Goal: Task Accomplishment & Management: Manage account settings

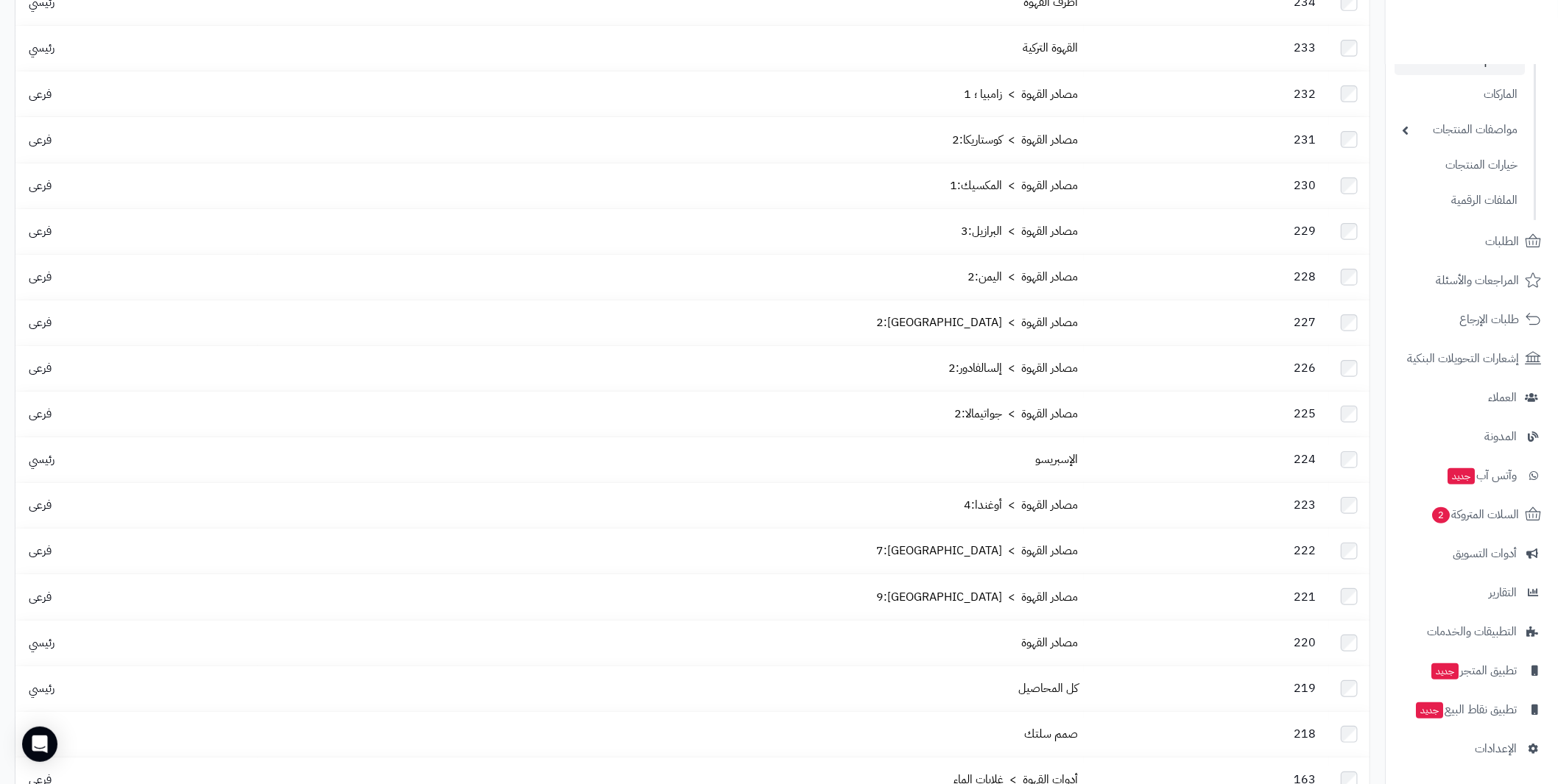
scroll to position [368, 0]
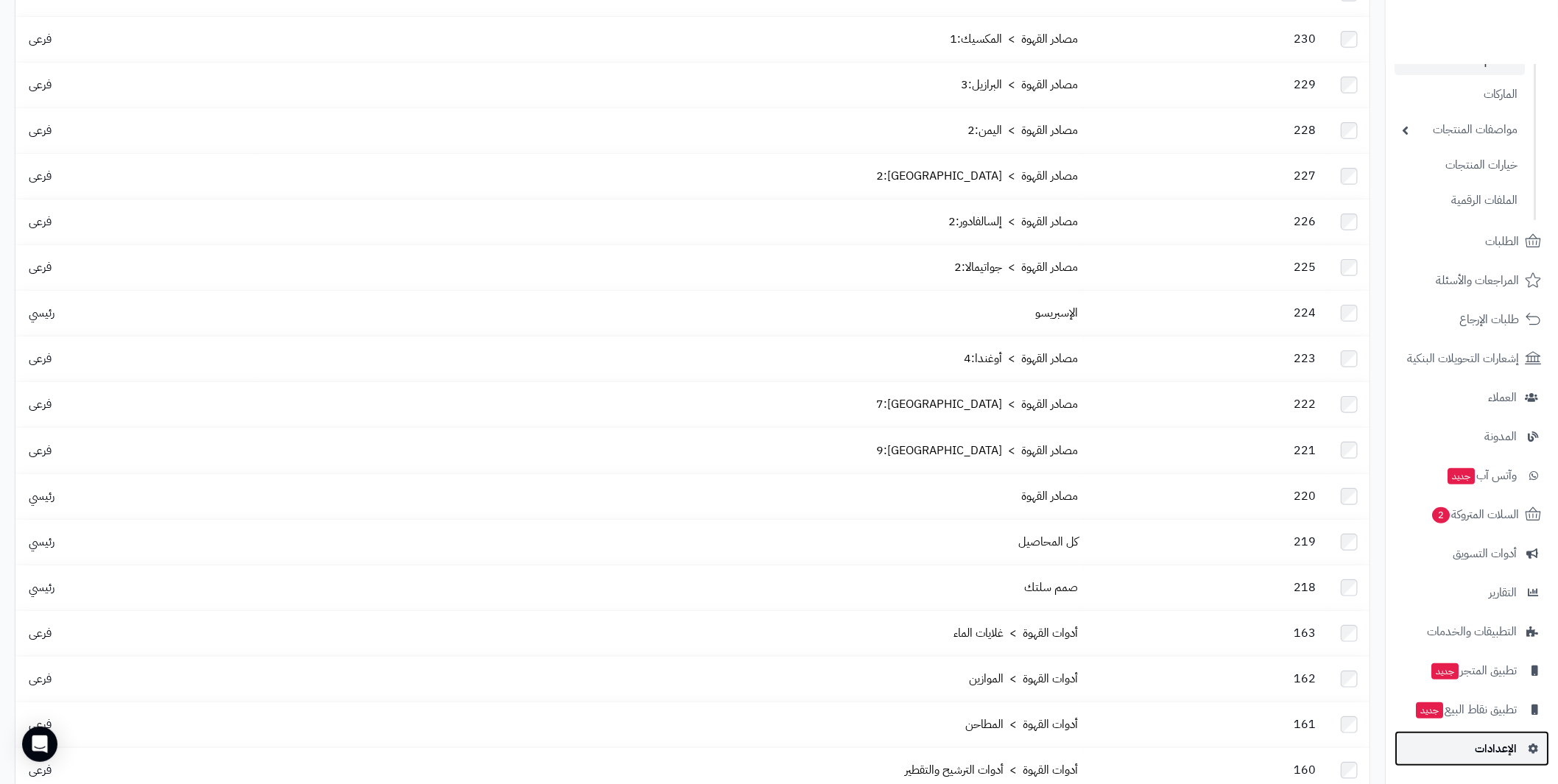
click at [1497, 748] on span "الإعدادات" at bounding box center [1496, 749] width 42 height 20
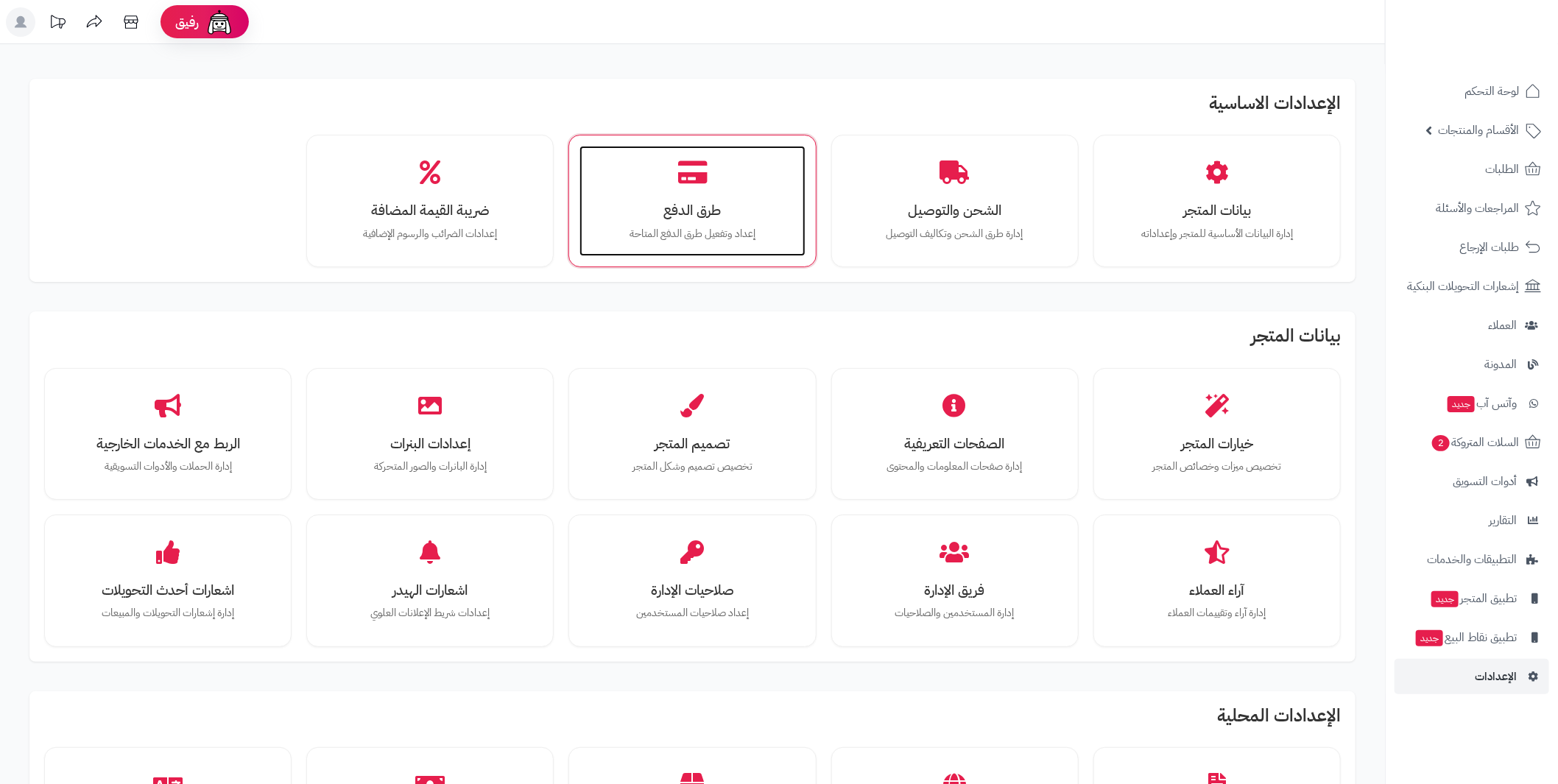
click at [711, 226] on p "إعداد وتفعيل طرق الدفع المتاحة" at bounding box center [692, 234] width 196 height 17
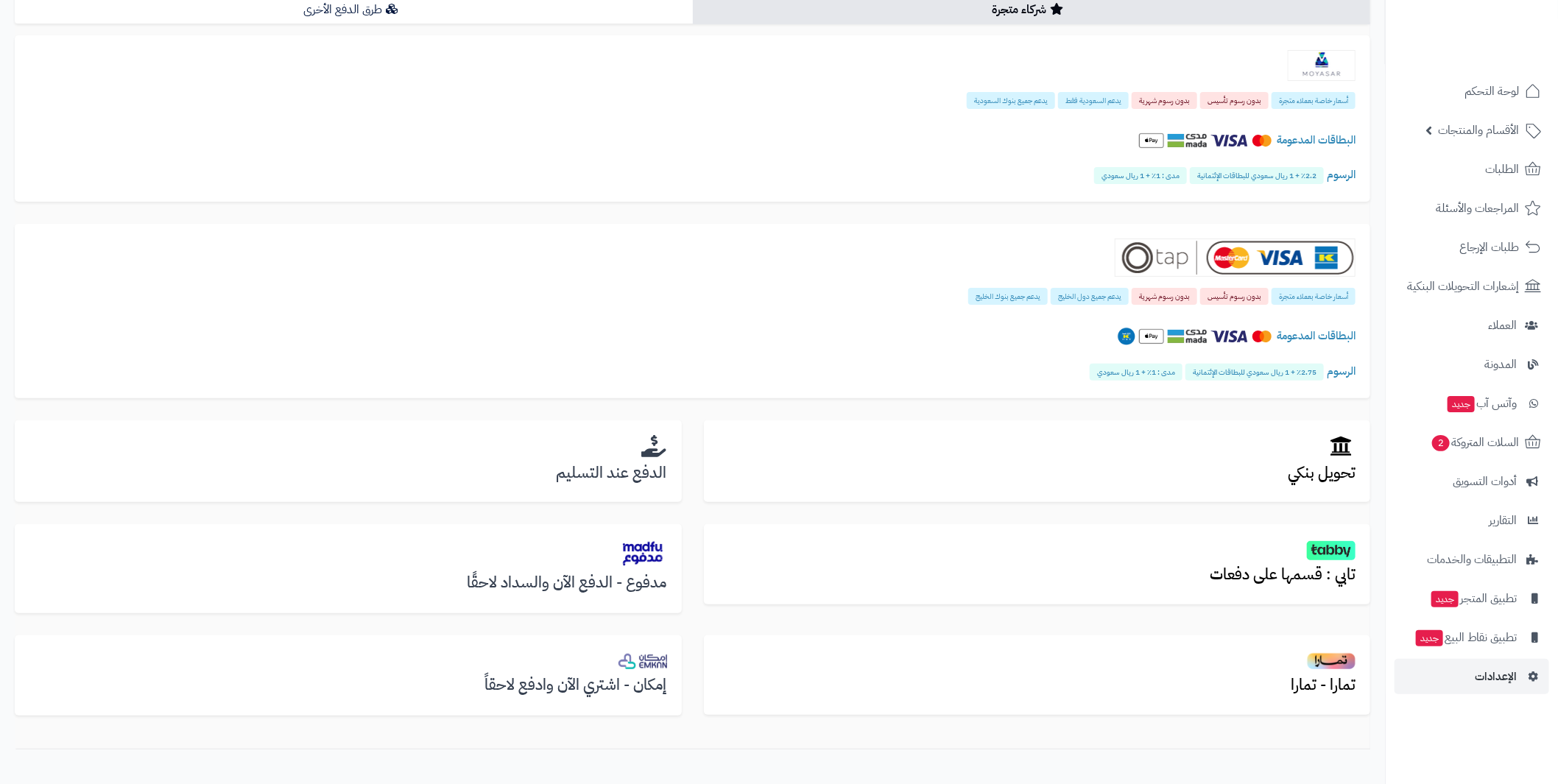
scroll to position [146, 0]
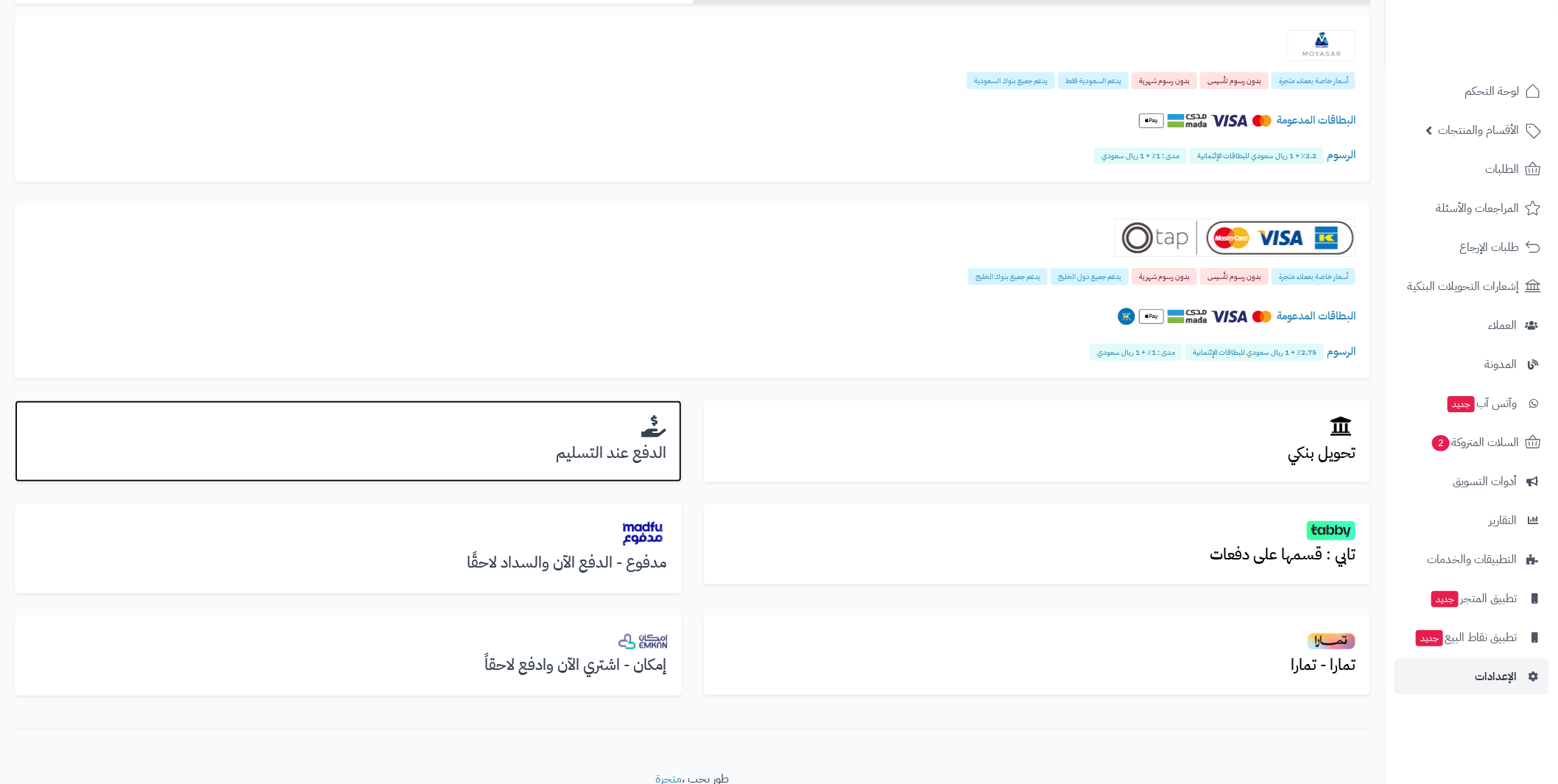
click at [635, 457] on h3 "الدفع عند التسليم" at bounding box center [348, 453] width 638 height 17
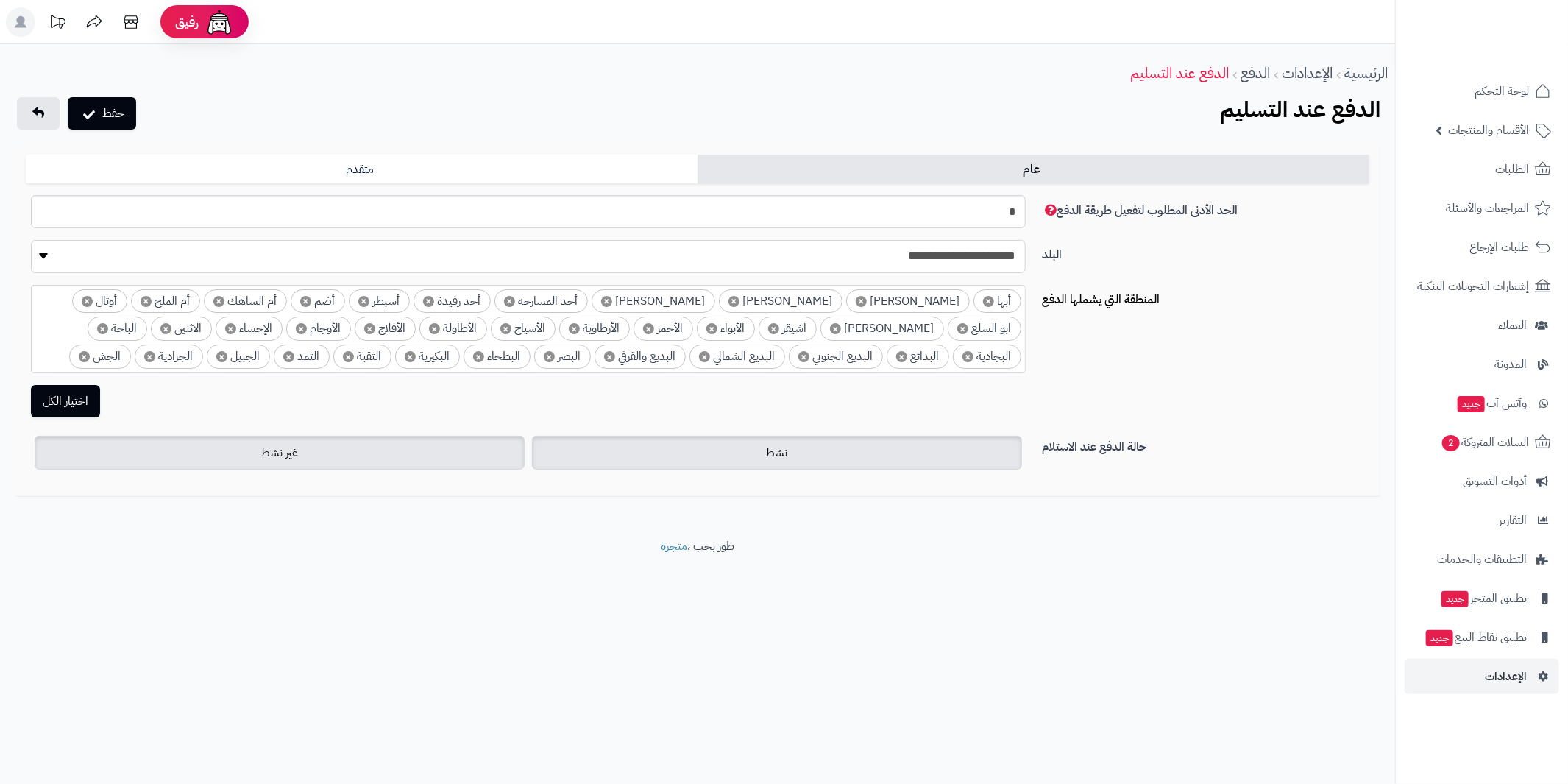
click at [273, 451] on span "غير نشط" at bounding box center [279, 452] width 38 height 18
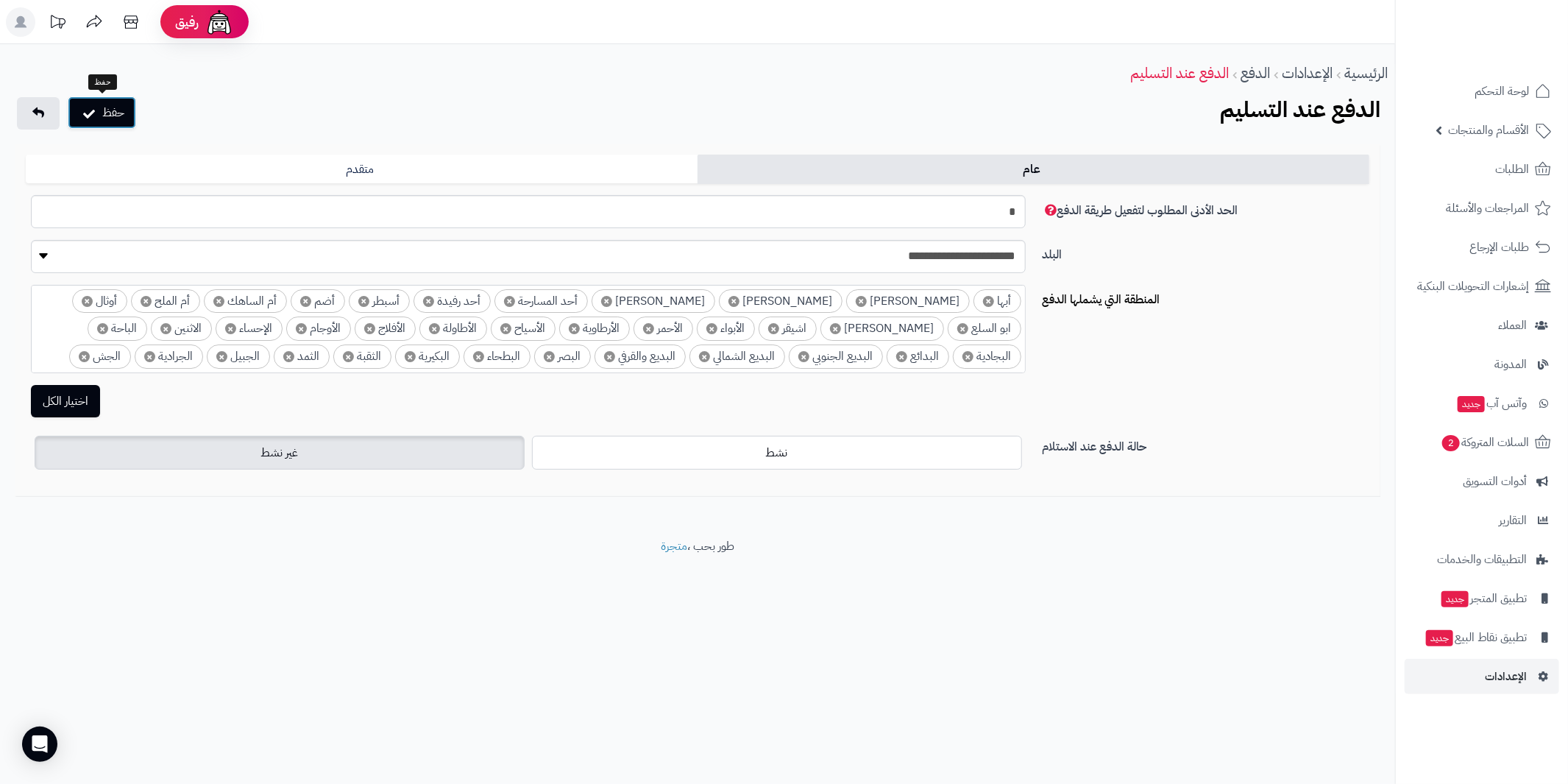
click at [114, 109] on button "حفظ" at bounding box center [102, 112] width 68 height 32
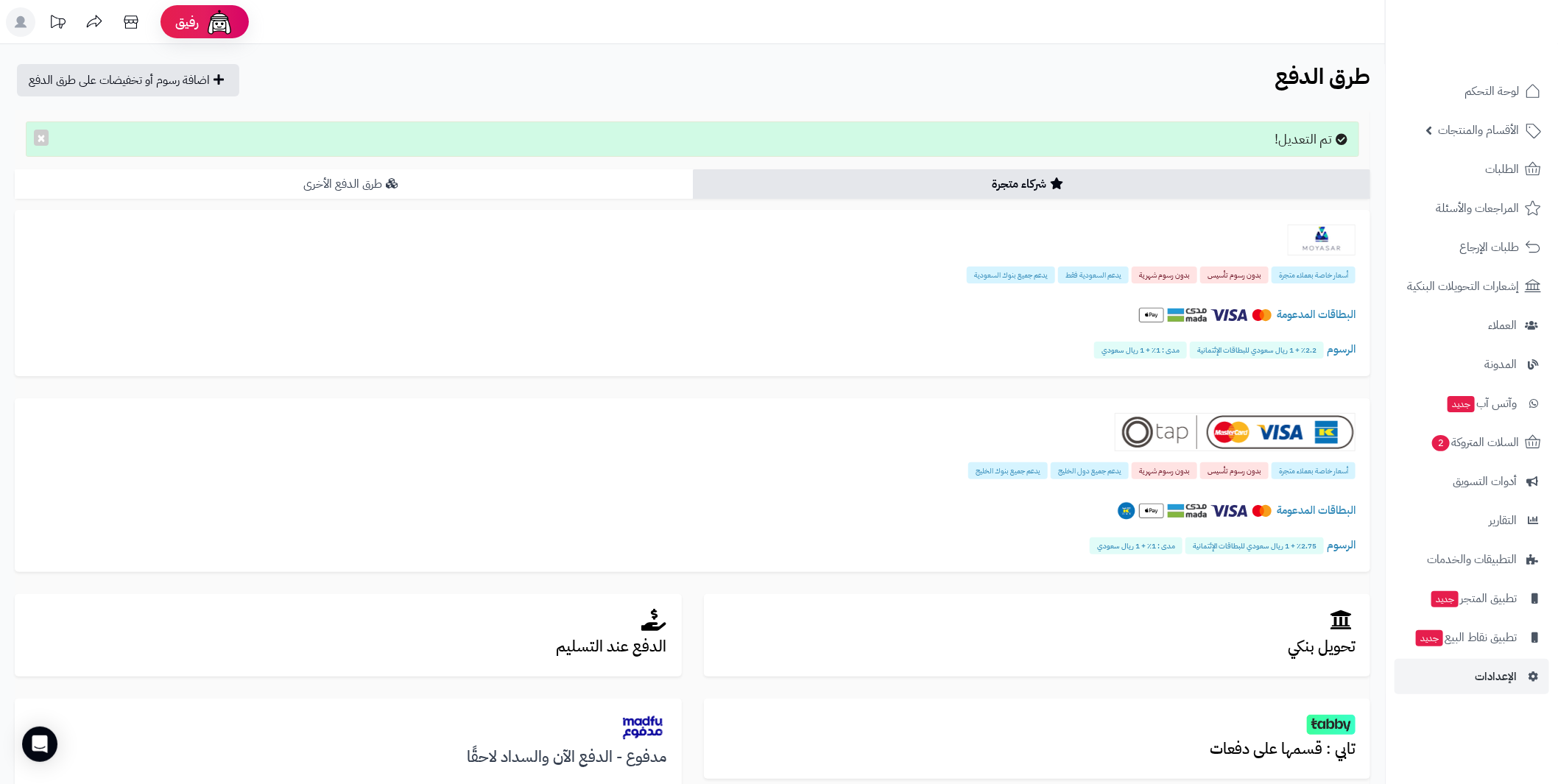
click at [339, 195] on link "طرق الدفع الأخرى" at bounding box center [354, 184] width 678 height 29
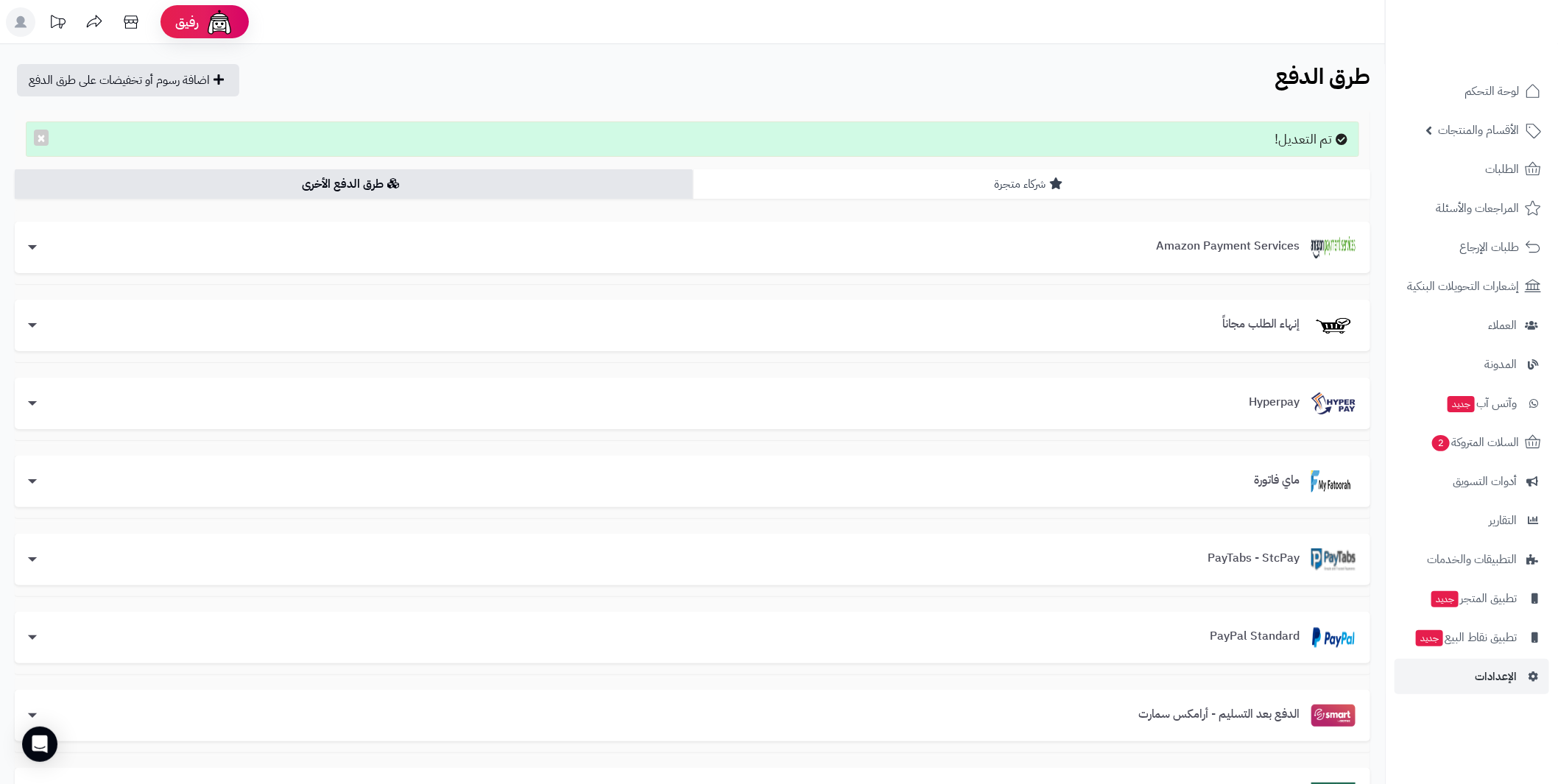
click at [968, 185] on link "شركاء متجرة" at bounding box center [1032, 184] width 678 height 29
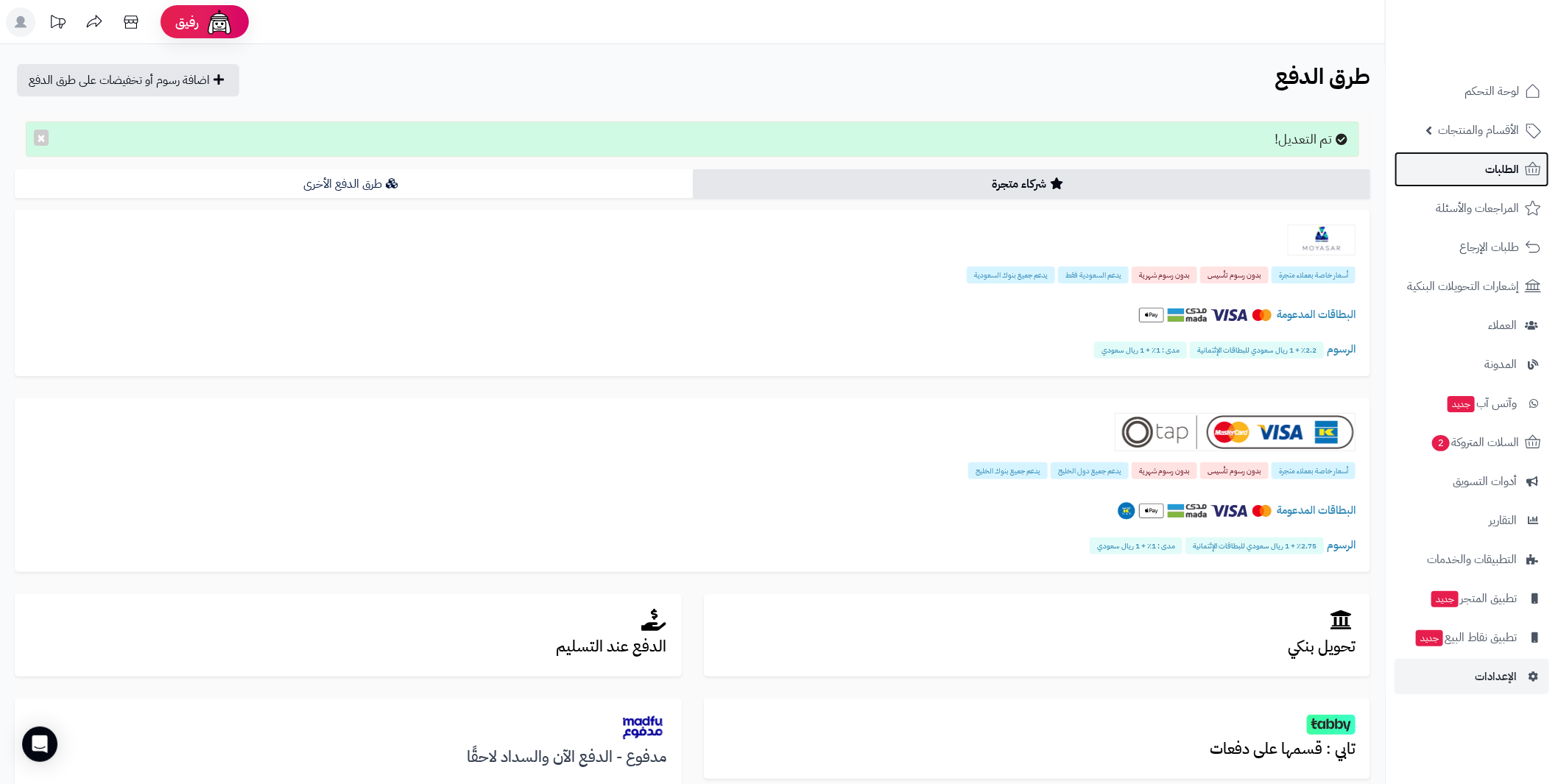
click at [1479, 161] on link "الطلبات" at bounding box center [1472, 170] width 155 height 35
